Goal: Transaction & Acquisition: Purchase product/service

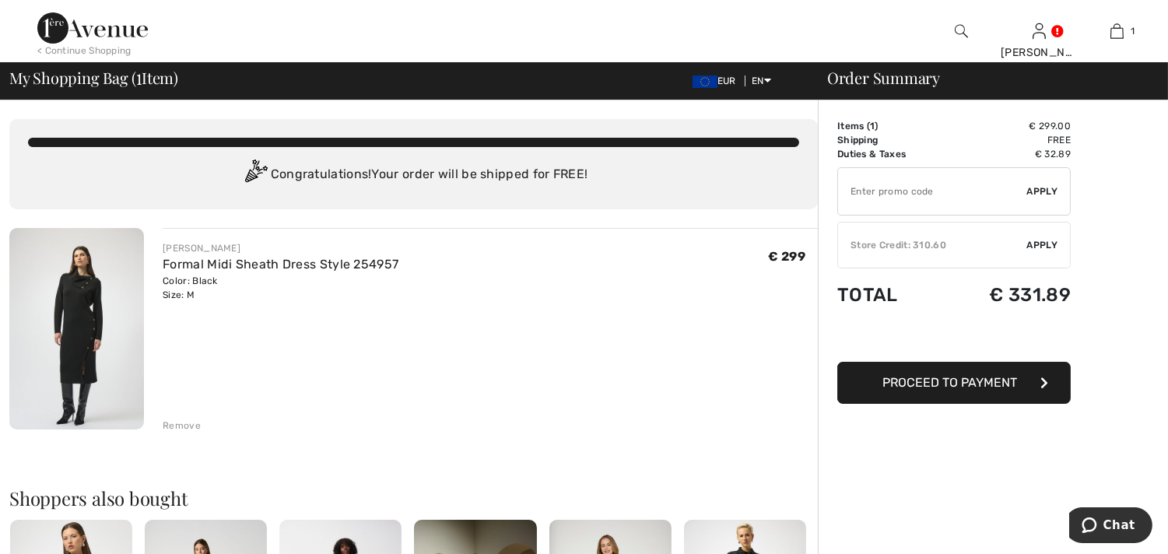
click at [1038, 242] on span "Apply" at bounding box center [1042, 245] width 31 height 14
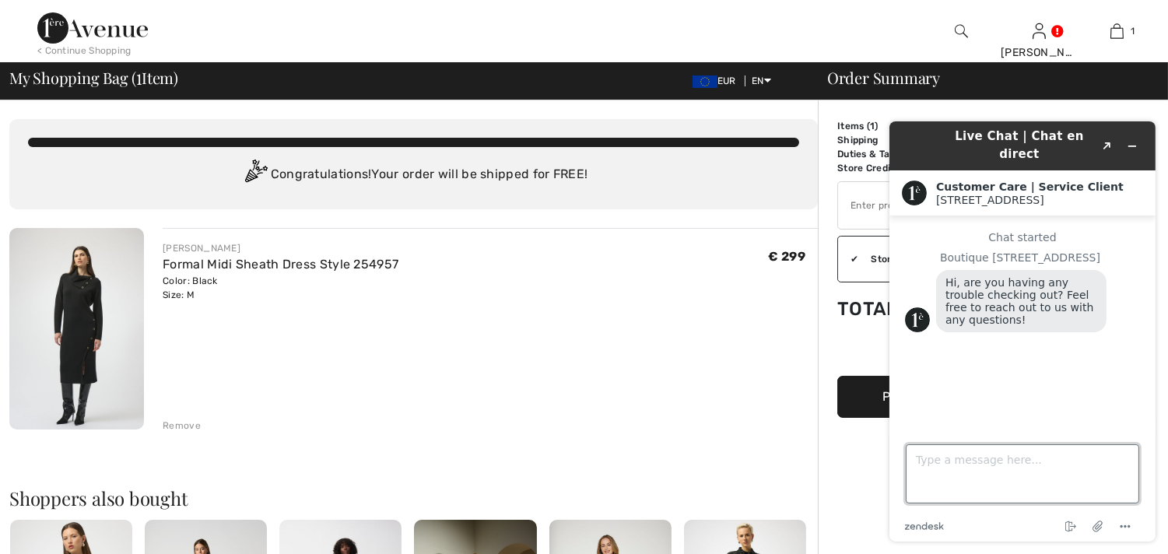
click at [925, 461] on textarea "Type a message here..." at bounding box center [1021, 473] width 233 height 59
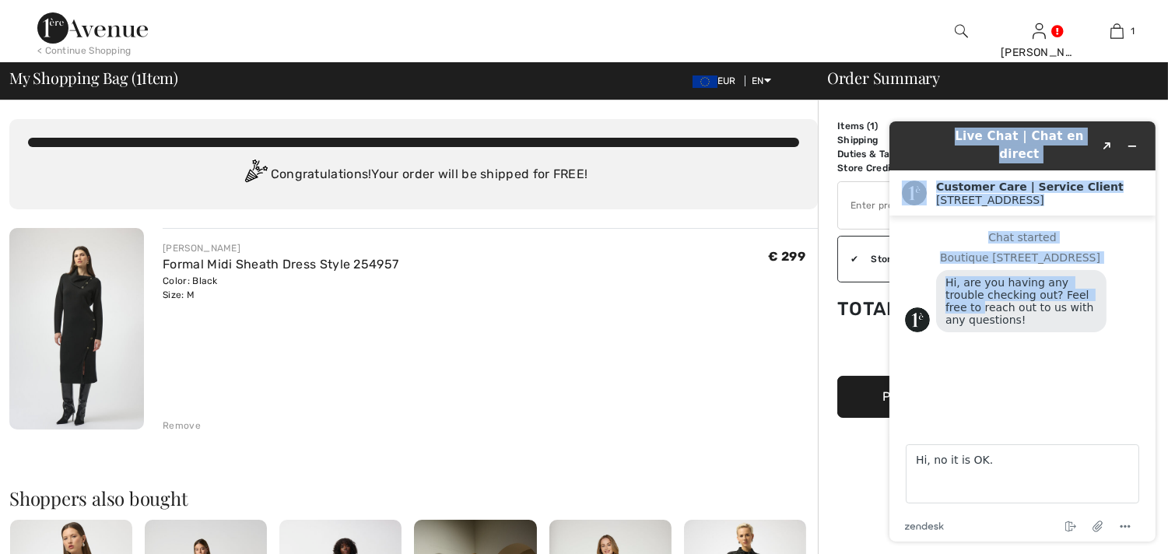
drag, startPoint x: 932, startPoint y: 143, endPoint x: 675, endPoint y: 292, distance: 296.7
click at [876, 292] on html "Live Chat | Chat en direct Created with Sketch. Customer Care | Service Client …" at bounding box center [1021, 330] width 291 height 445
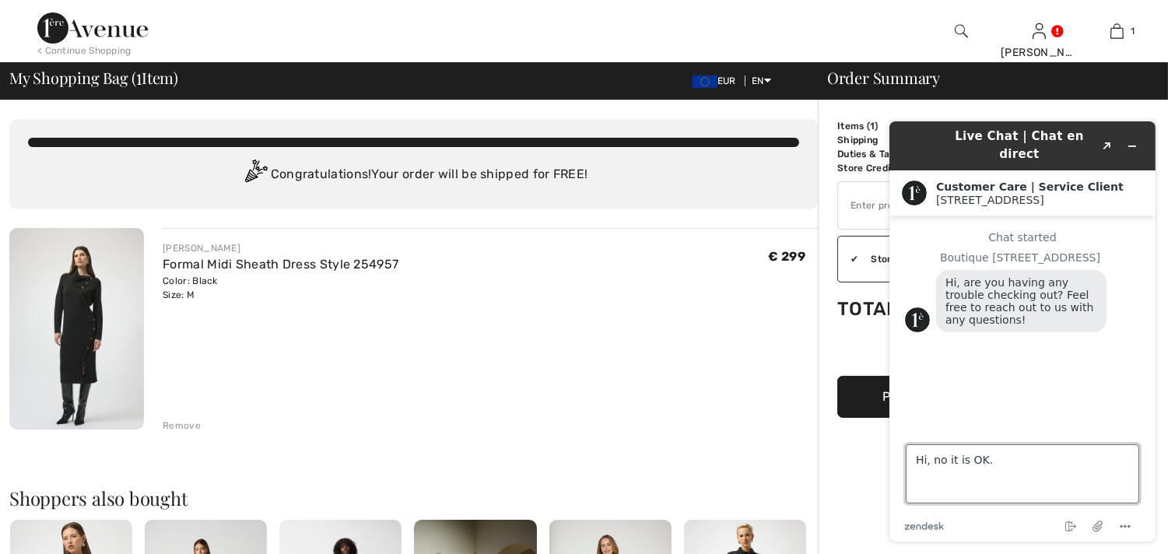
click at [995, 462] on textarea "Hi, no it is OK." at bounding box center [1021, 473] width 233 height 59
click at [953, 469] on textarea "Hi, no it is OK. I will use my store credit and pay the balance" at bounding box center [1021, 473] width 233 height 59
click at [1021, 475] on textarea "Hi, no it is OK. I will use my store credit and pay the small balance" at bounding box center [1021, 473] width 233 height 59
type textarea "Hi, no it is OK. I will use my store credit and pay the small balance. Just sti…"
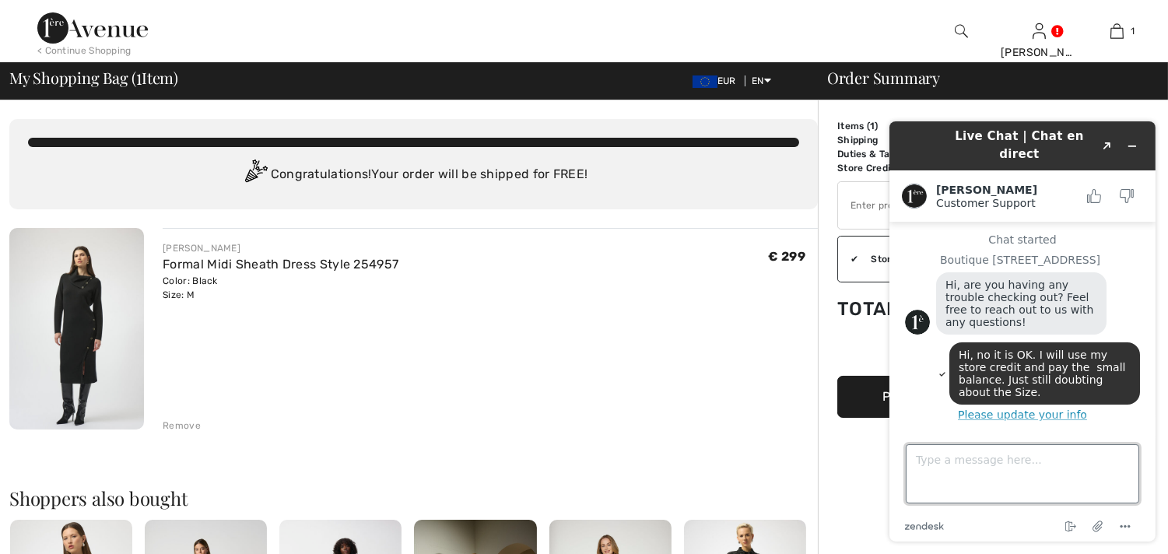
scroll to position [70, 0]
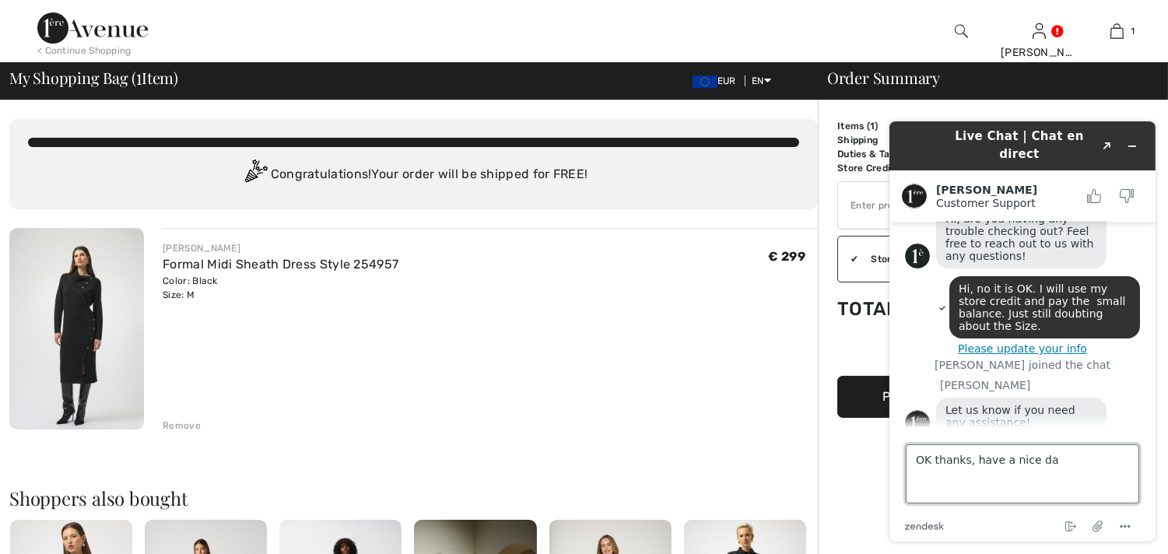
type textarea "OK thanks, have a nice day"
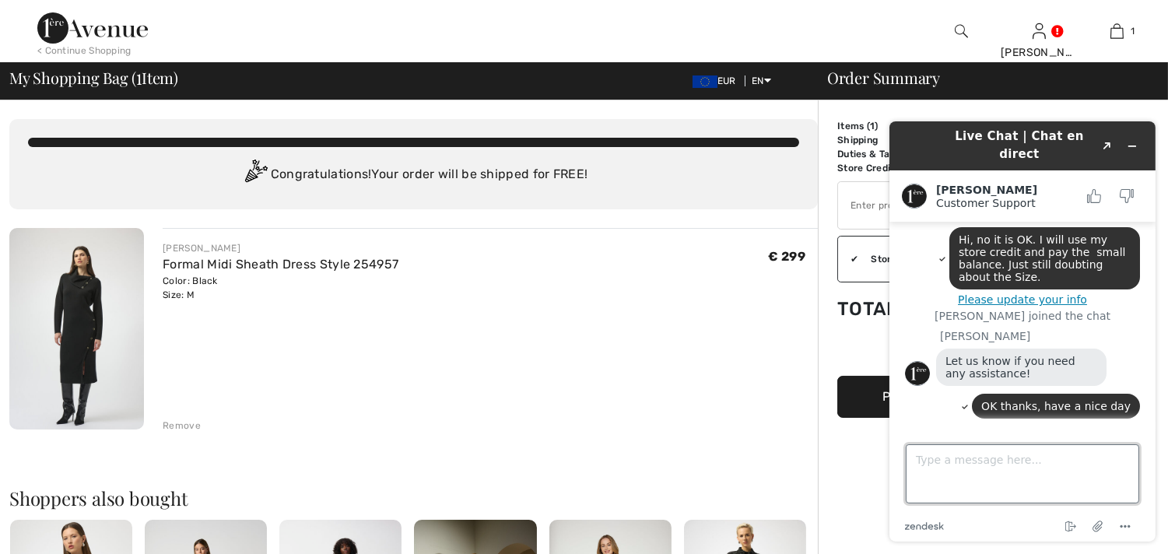
scroll to position [159, 0]
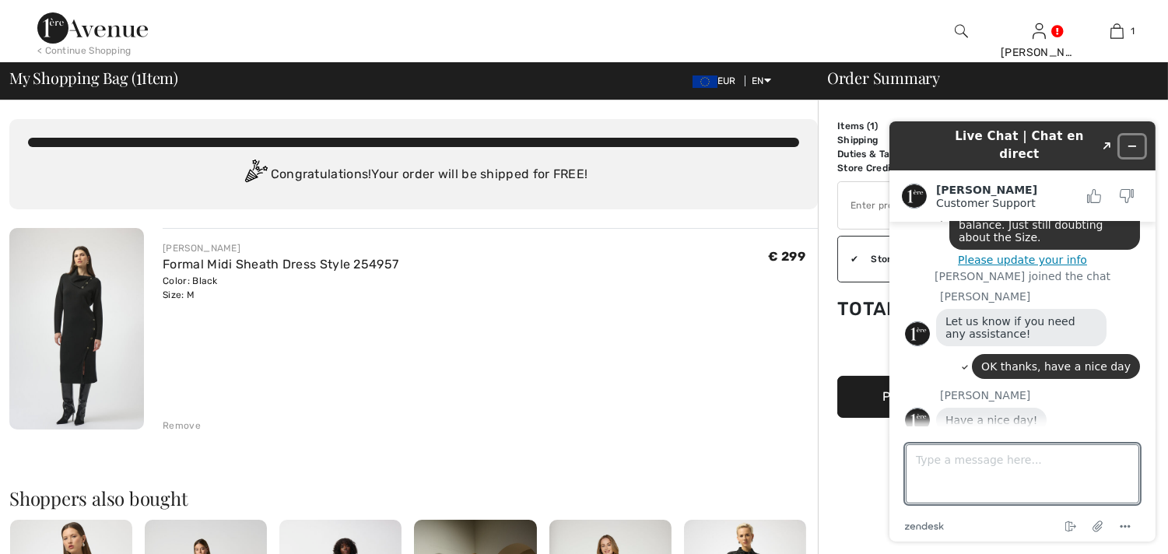
click at [1135, 140] on icon "Minimize widget" at bounding box center [1131, 145] width 11 height 11
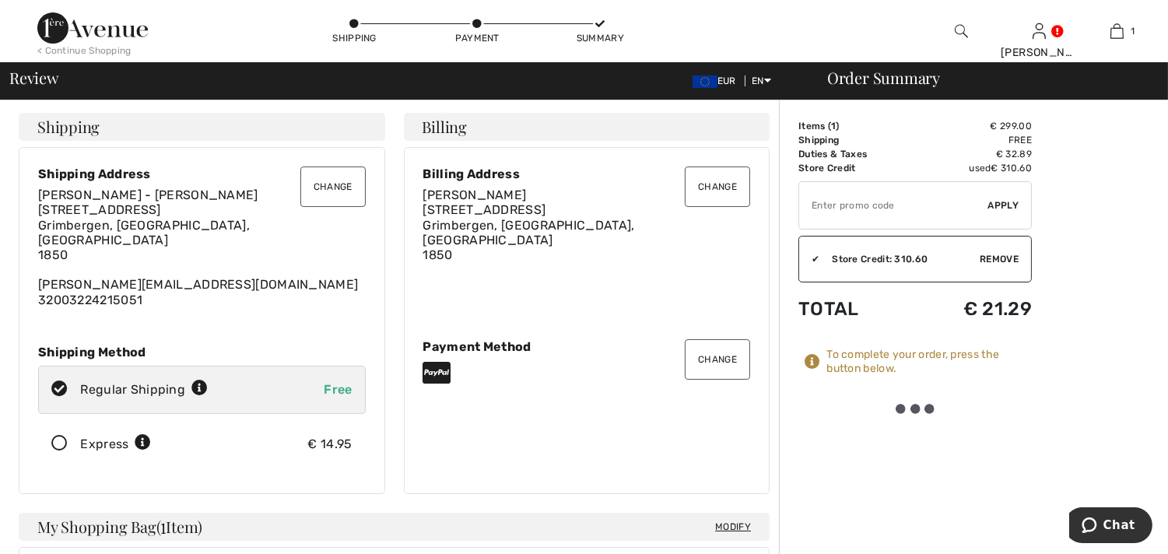
scroll to position [555, 0]
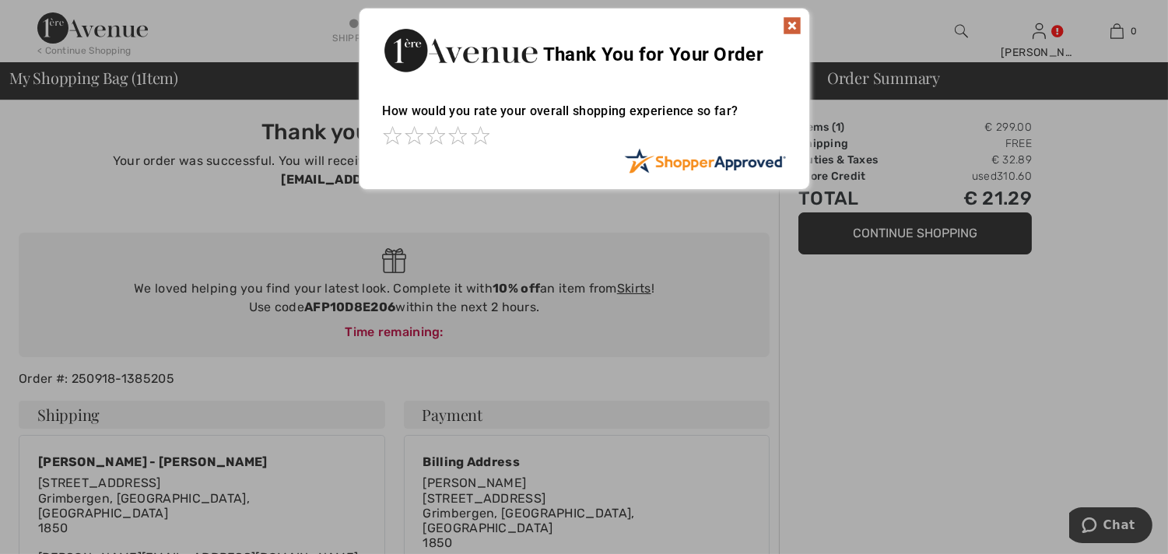
click at [897, 229] on div at bounding box center [584, 277] width 1168 height 554
click at [791, 24] on img at bounding box center [792, 25] width 19 height 19
